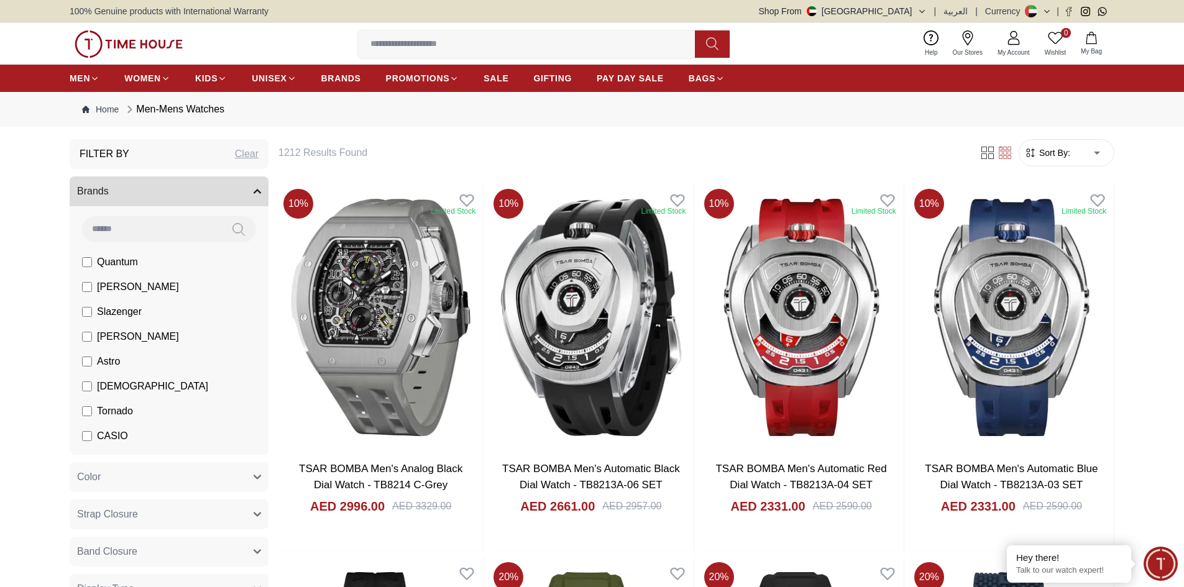
click at [156, 231] on input at bounding box center [151, 228] width 139 height 25
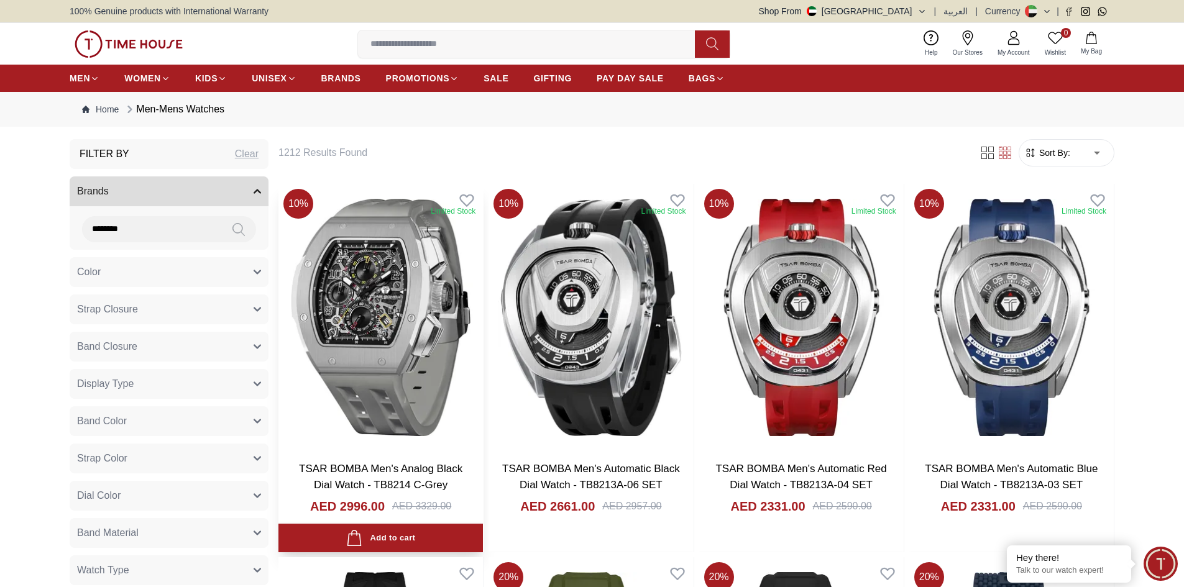
type input "********"
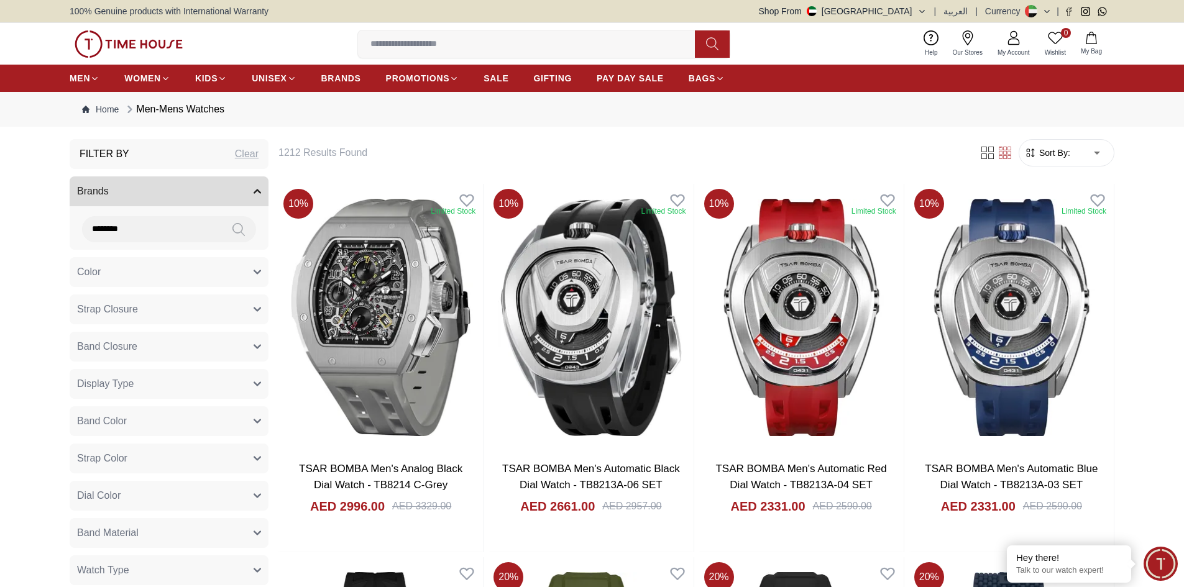
click at [242, 224] on icon at bounding box center [238, 229] width 12 height 14
click at [238, 225] on icon at bounding box center [238, 229] width 12 height 14
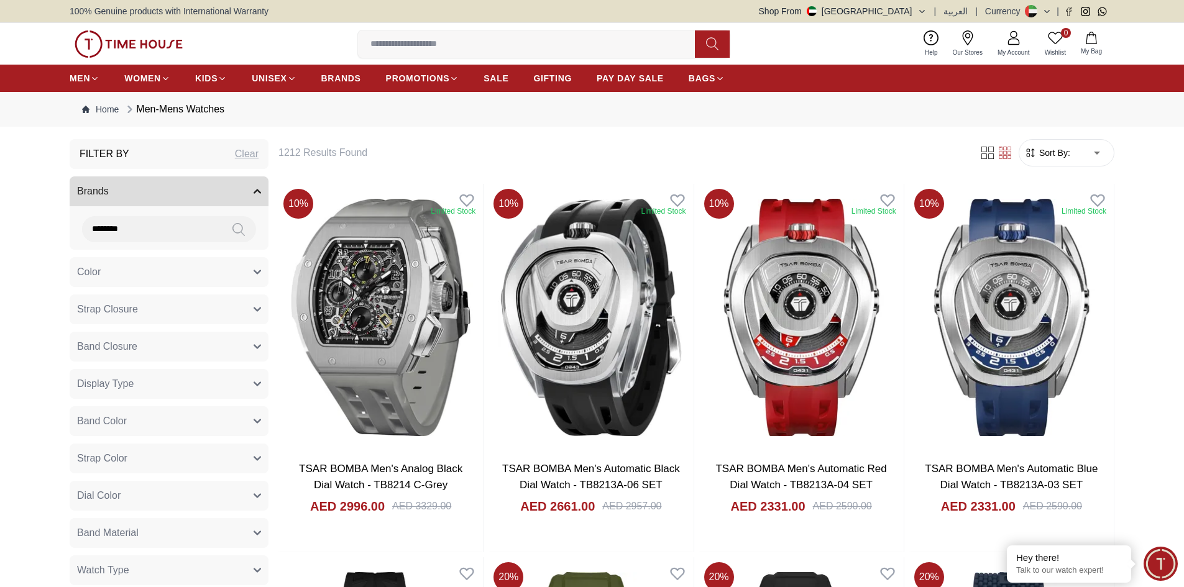
click at [238, 225] on icon at bounding box center [238, 229] width 12 height 14
drag, startPoint x: 129, startPoint y: 228, endPoint x: 12, endPoint y: 234, distance: 117.0
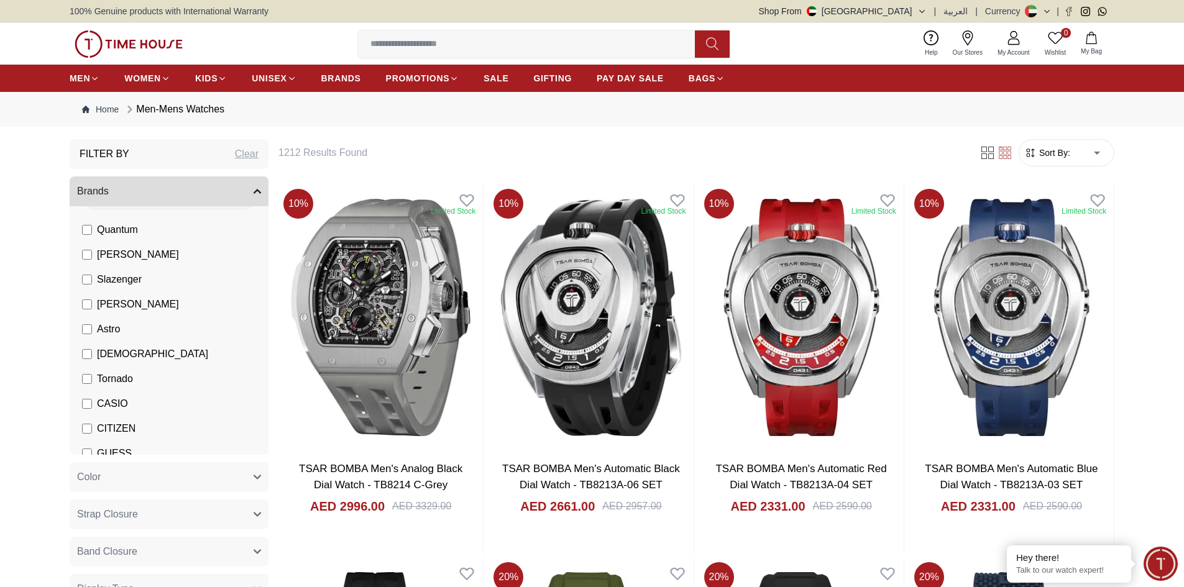
scroll to position [218, 0]
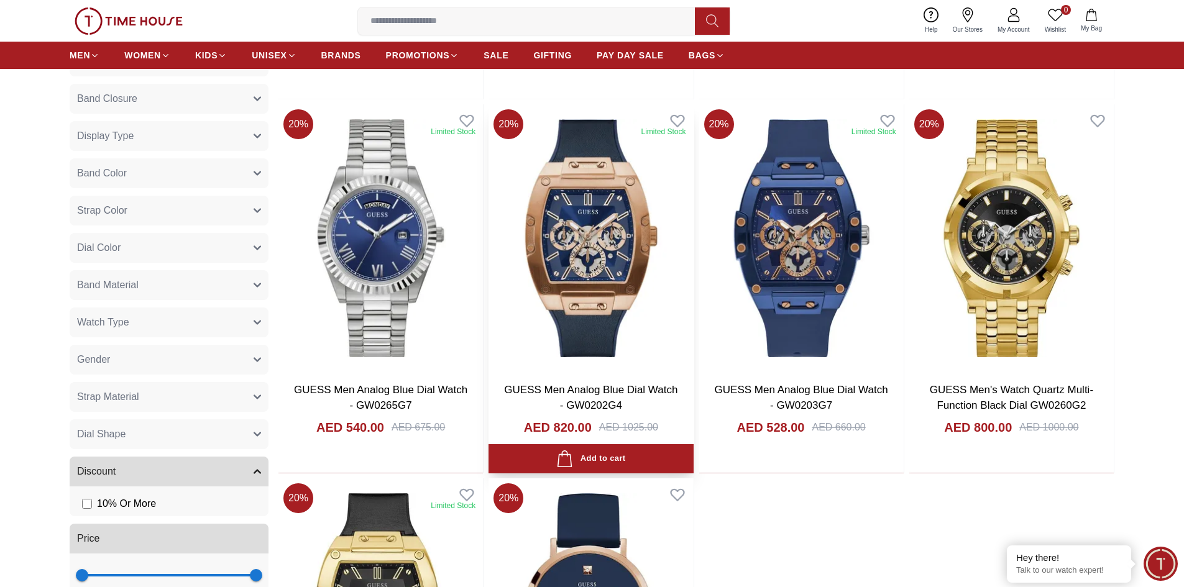
scroll to position [435, 0]
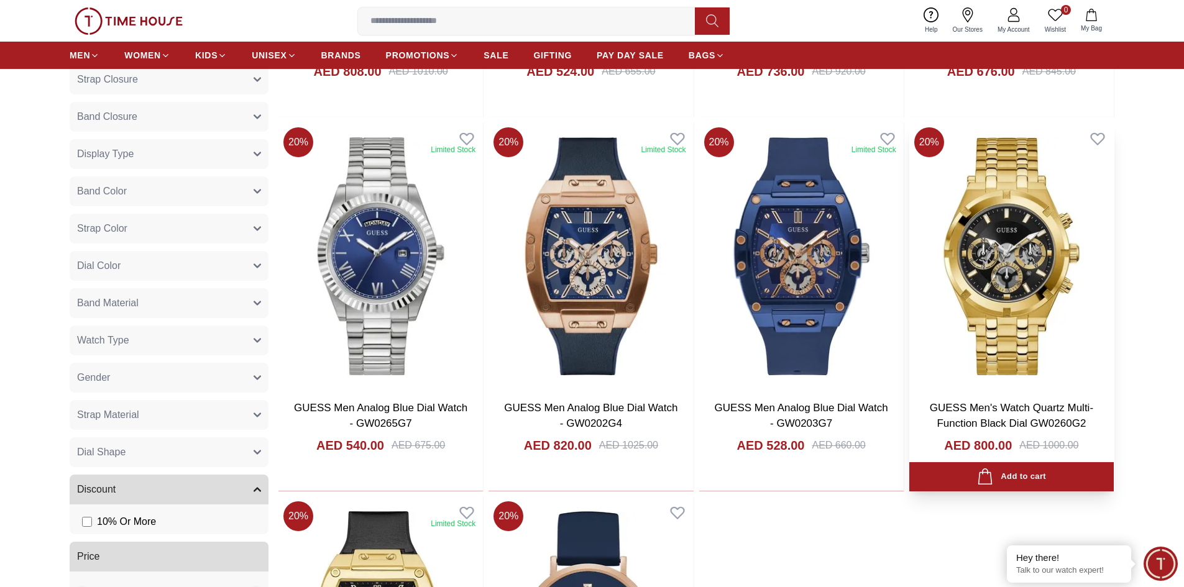
click at [1007, 291] on img at bounding box center [1011, 255] width 204 height 267
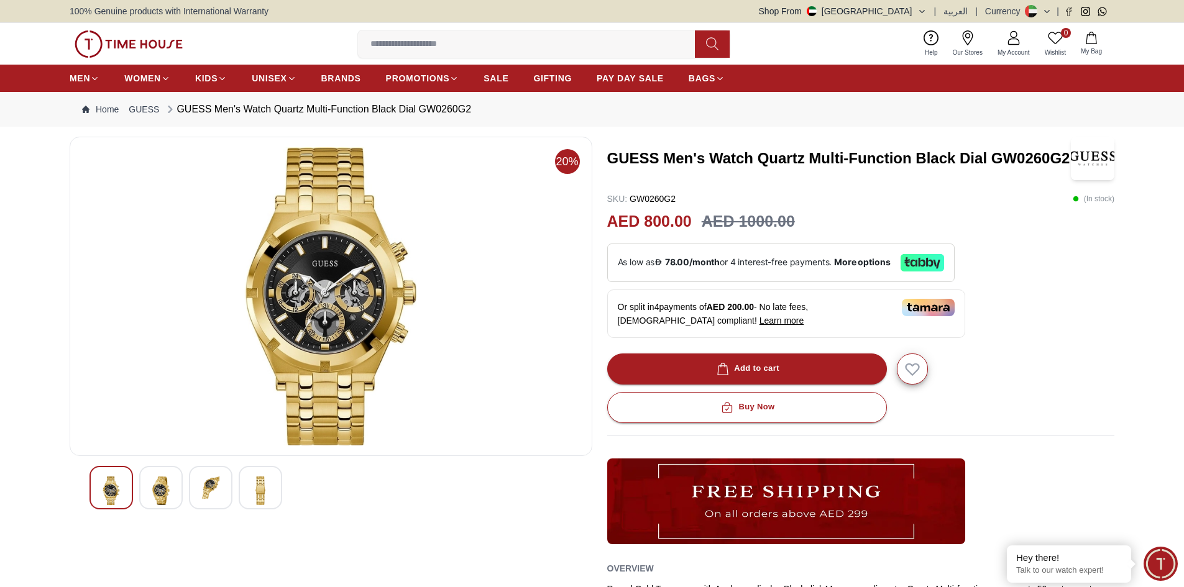
click at [157, 499] on img at bounding box center [161, 491] width 22 height 29
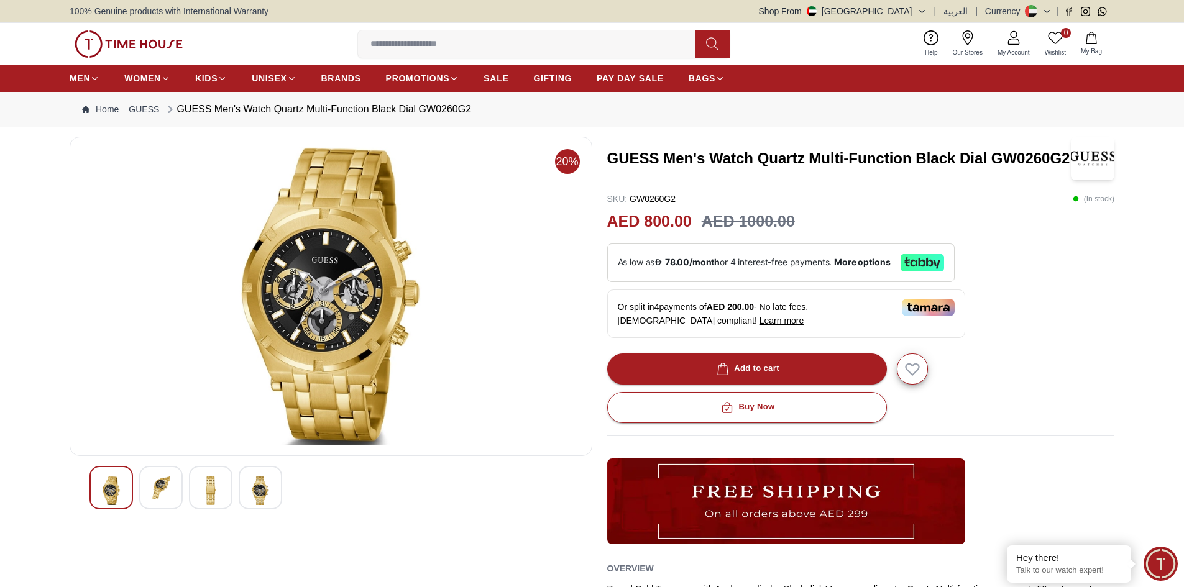
click at [208, 495] on img at bounding box center [211, 491] width 22 height 29
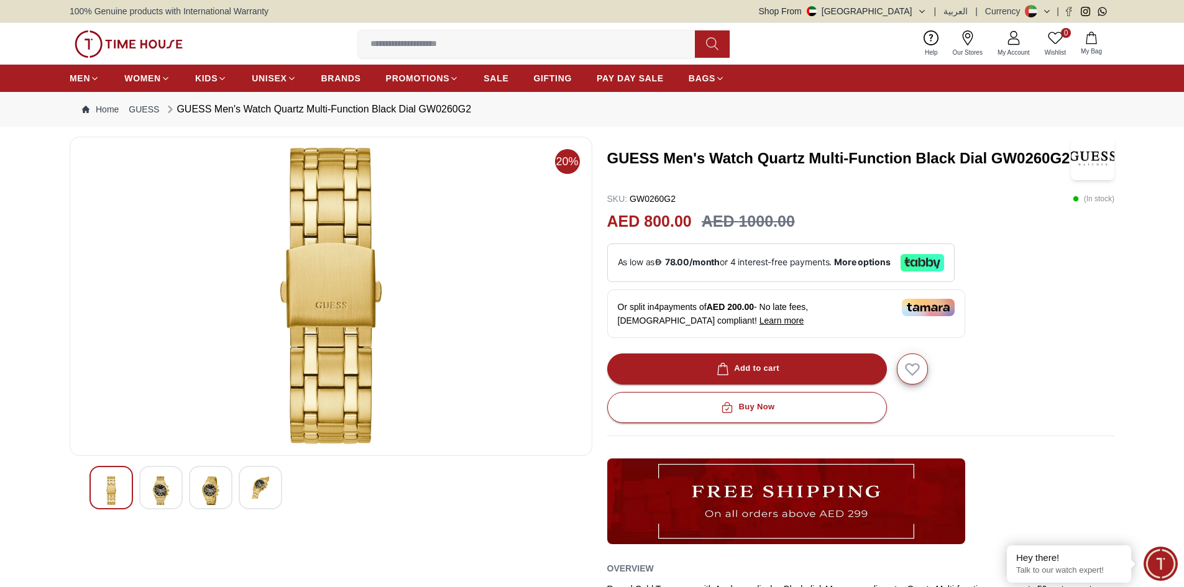
click at [237, 495] on div at bounding box center [330, 488] width 483 height 44
click at [257, 495] on img at bounding box center [260, 488] width 22 height 22
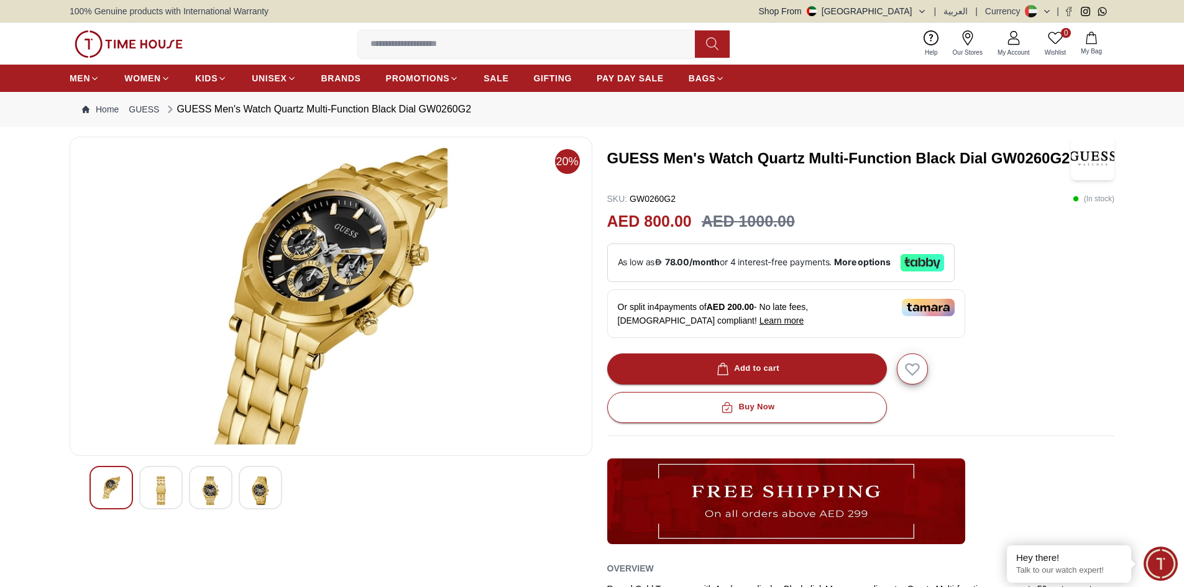
click at [236, 492] on div at bounding box center [330, 488] width 483 height 44
click at [191, 492] on div at bounding box center [211, 488] width 44 height 44
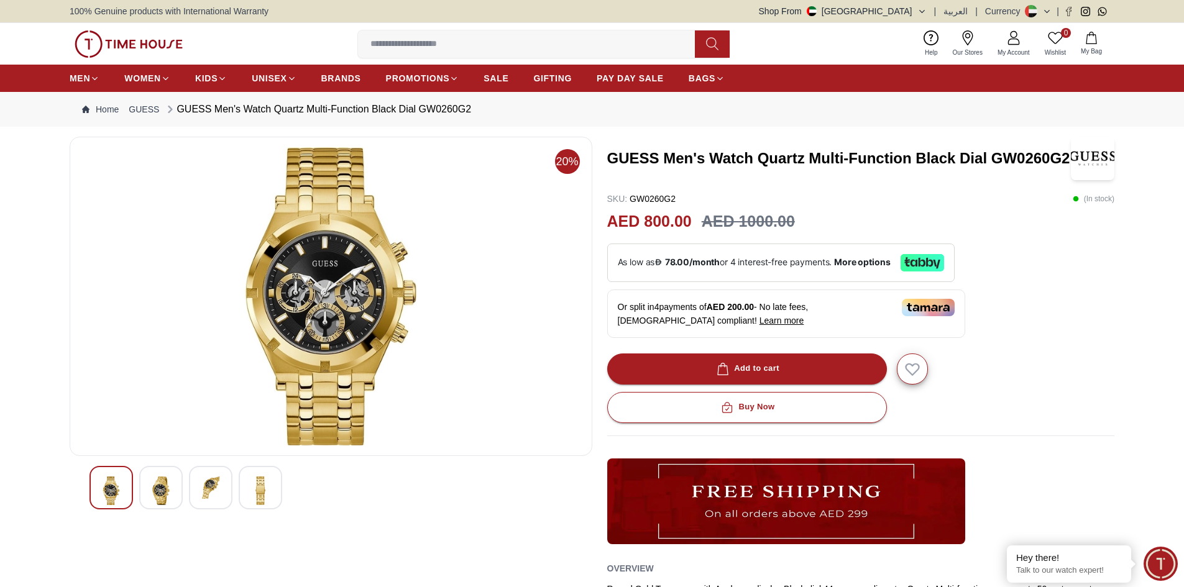
click at [165, 492] on img at bounding box center [161, 491] width 22 height 29
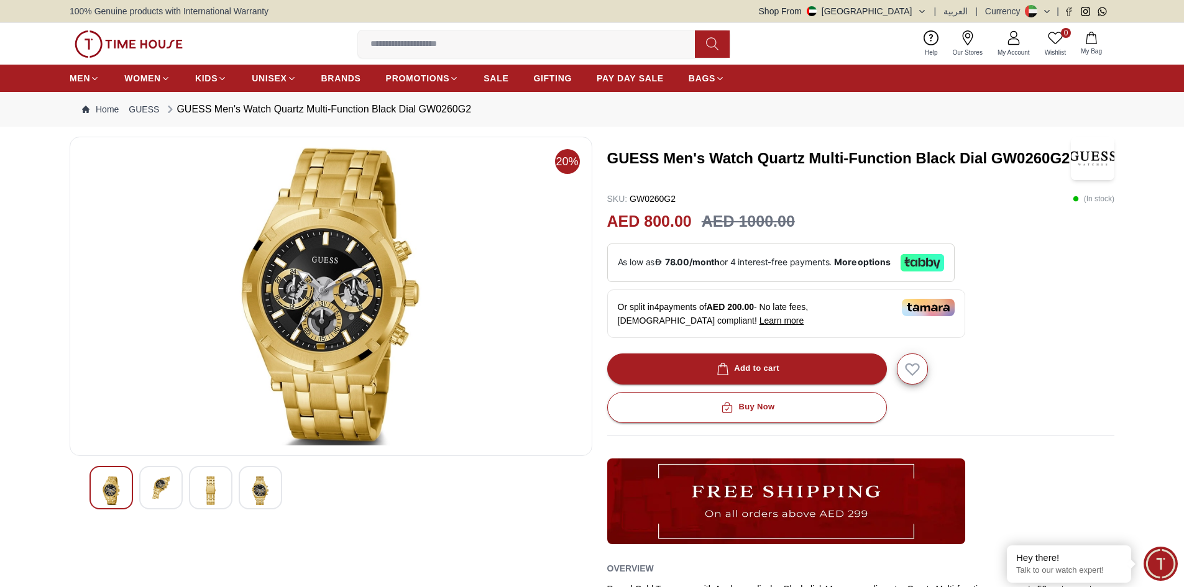
click at [104, 492] on img at bounding box center [111, 491] width 22 height 29
click at [170, 492] on img at bounding box center [161, 488] width 22 height 22
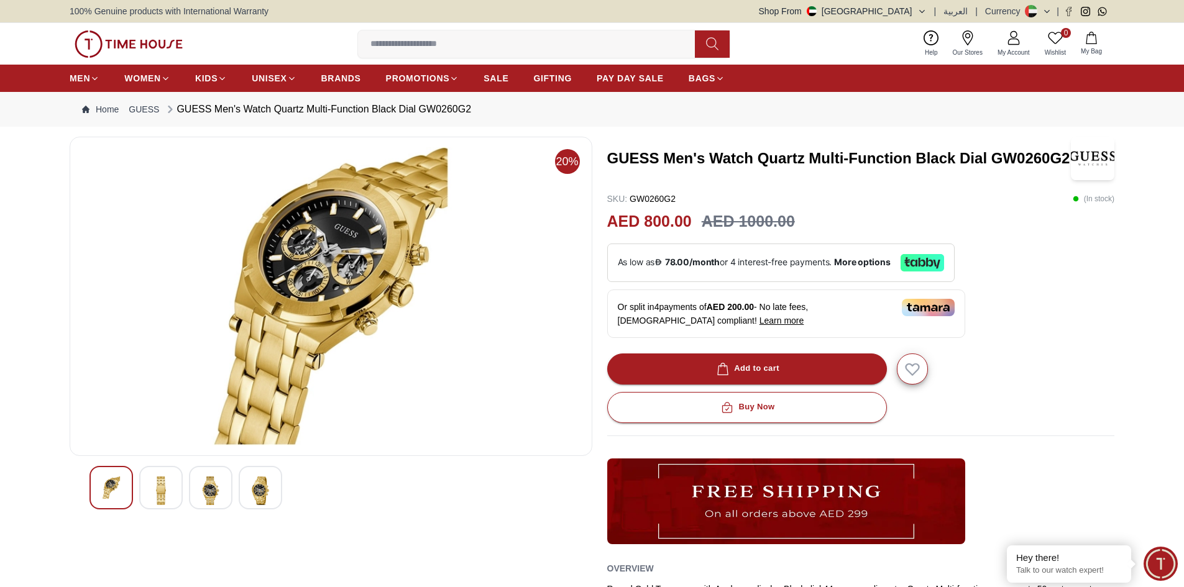
click at [204, 490] on img at bounding box center [211, 491] width 22 height 29
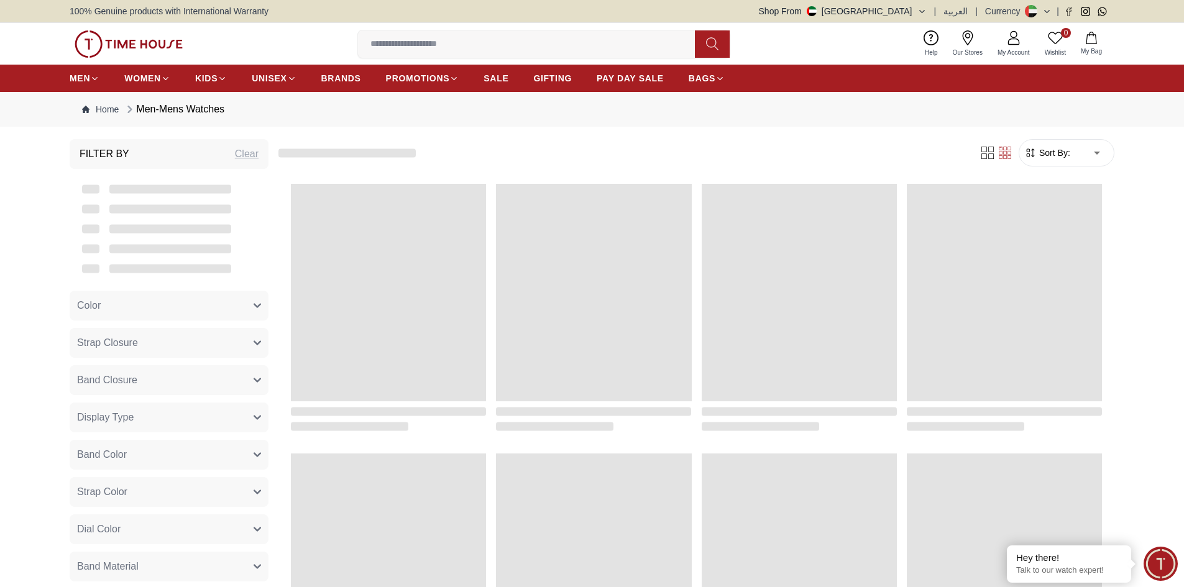
scroll to position [607, 0]
